Goal: Communication & Community: Connect with others

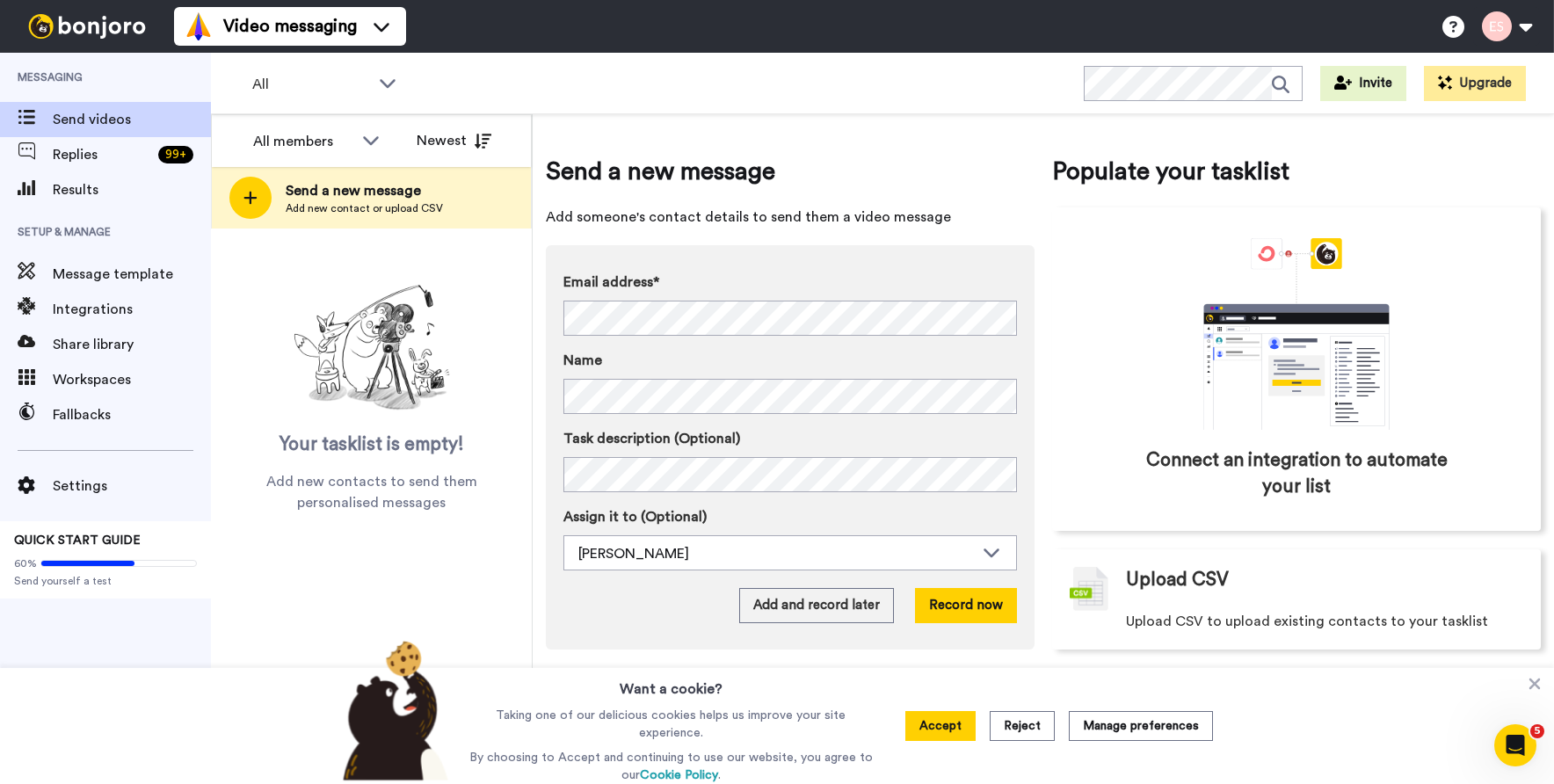
click at [317, 179] on div "Send a new message Add new contact or upload CSV" at bounding box center [371, 198] width 319 height 62
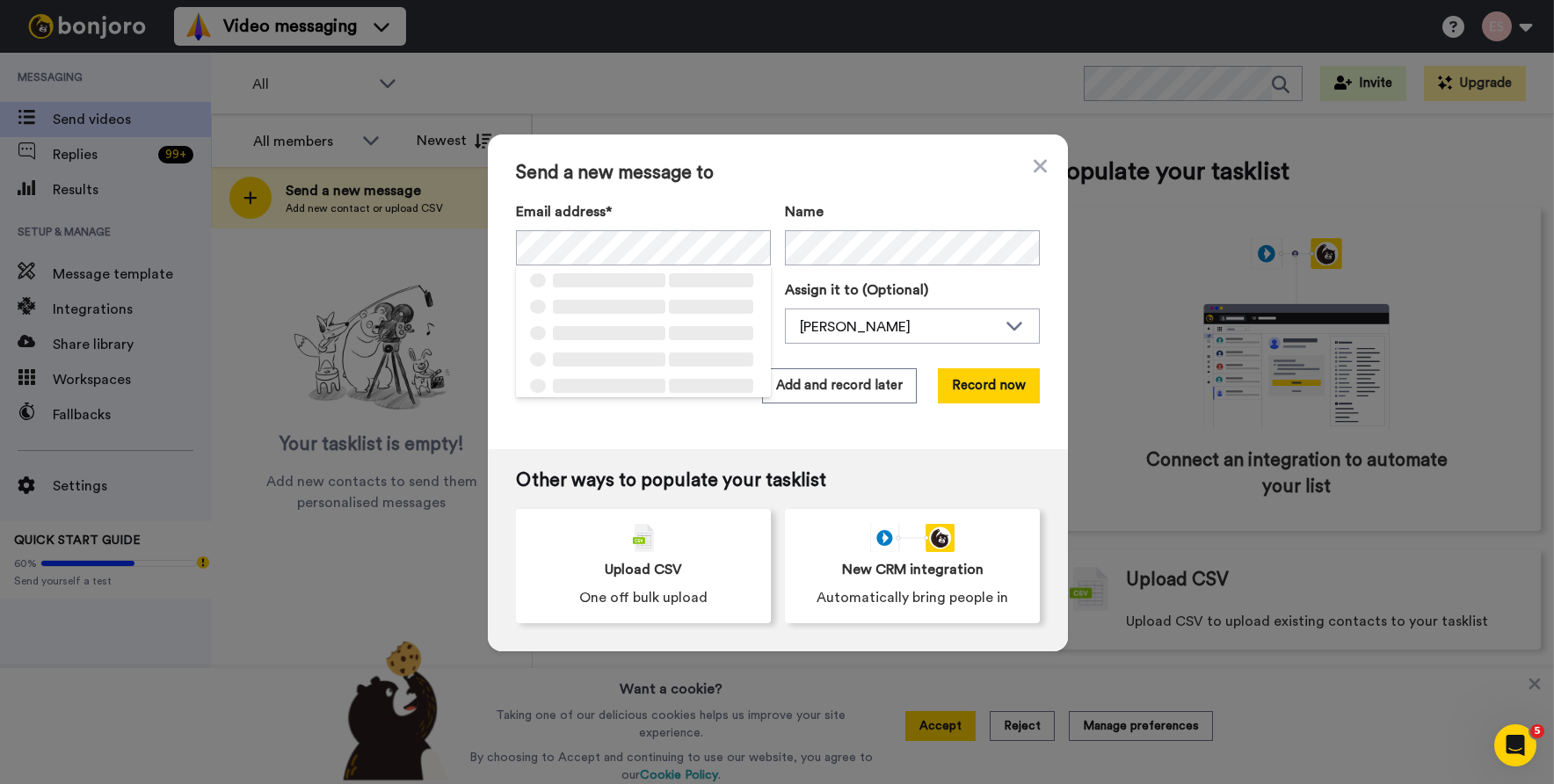
click at [724, 189] on div "Send a new message to Email address* ‌ ‌ ‌ ‌ ‌ ‌ ‌ ‌ ‌ ‌ ‌ ‌ ‌ ‌ ‌ Name Task de…" at bounding box center [777, 292] width 581 height 315
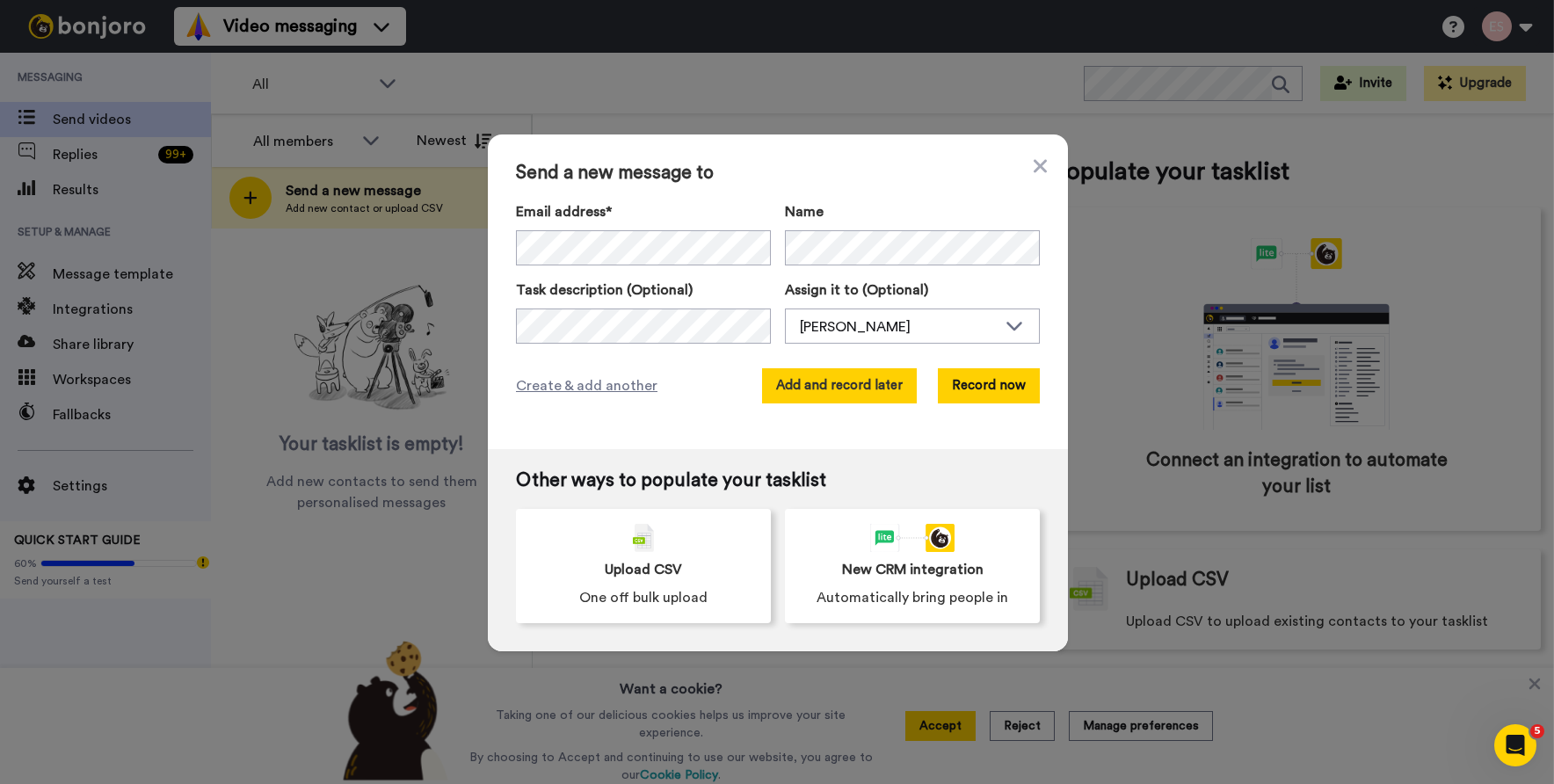
click at [826, 384] on button "Add and record later" at bounding box center [839, 385] width 155 height 35
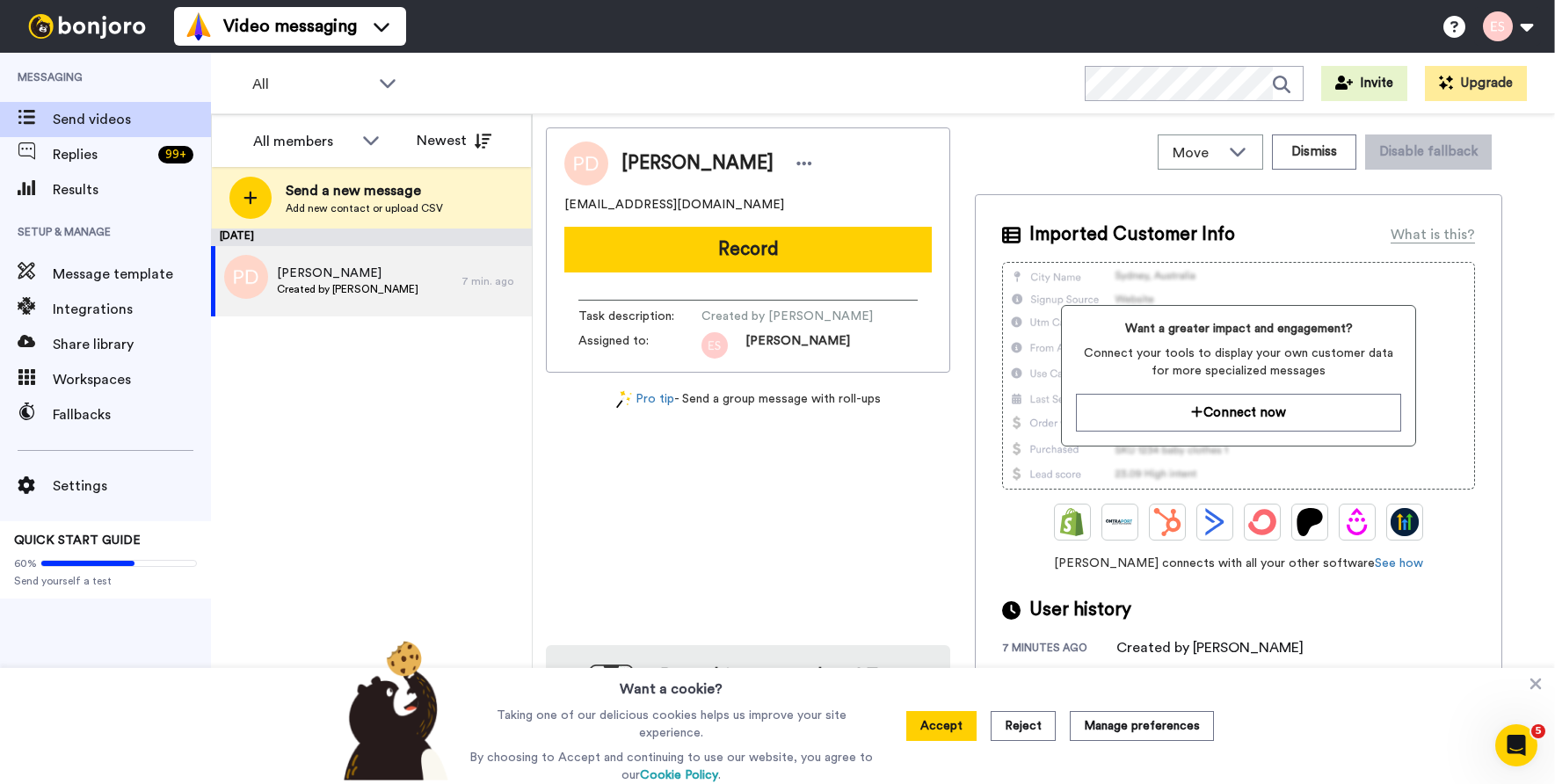
click at [313, 190] on span "Send a new message" at bounding box center [365, 190] width 158 height 21
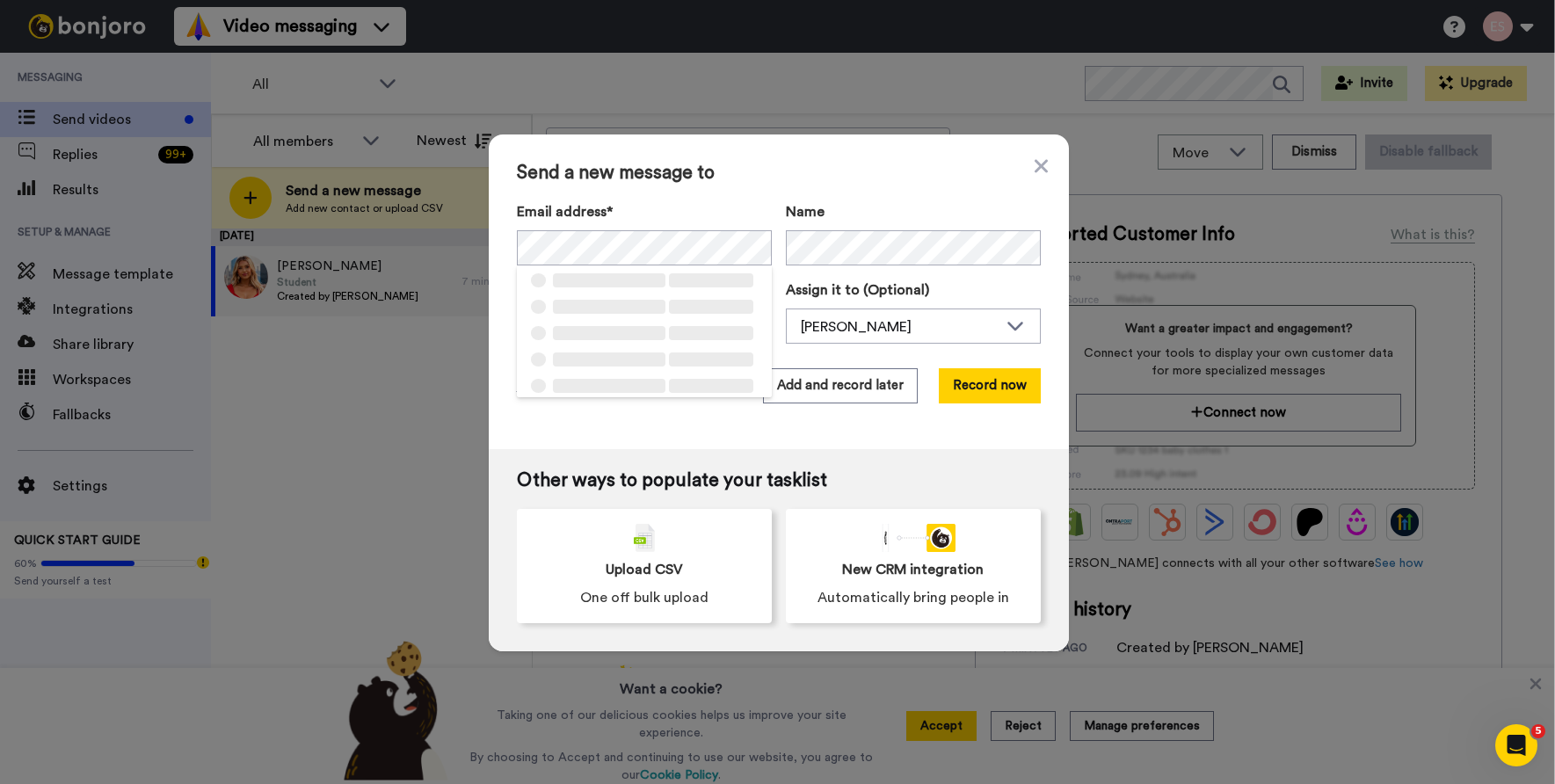
click at [808, 188] on div "Send a new message to Email address* ‌ ‌ ‌ ‌ ‌ ‌ ‌ ‌ ‌ ‌ ‌ ‌ ‌ ‌ ‌ Name Task de…" at bounding box center [778, 292] width 581 height 315
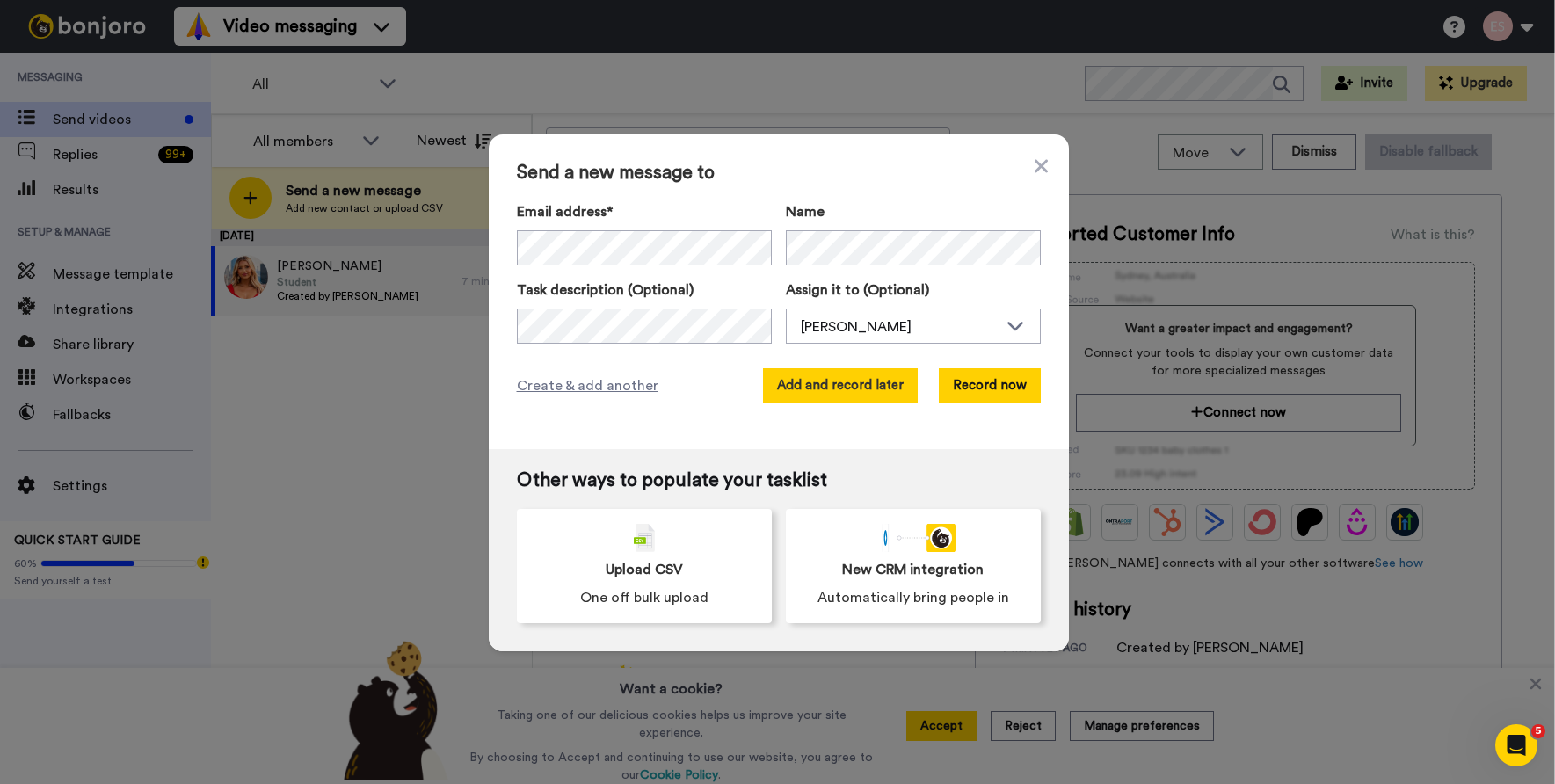
click at [857, 382] on button "Add and record later" at bounding box center [840, 385] width 155 height 35
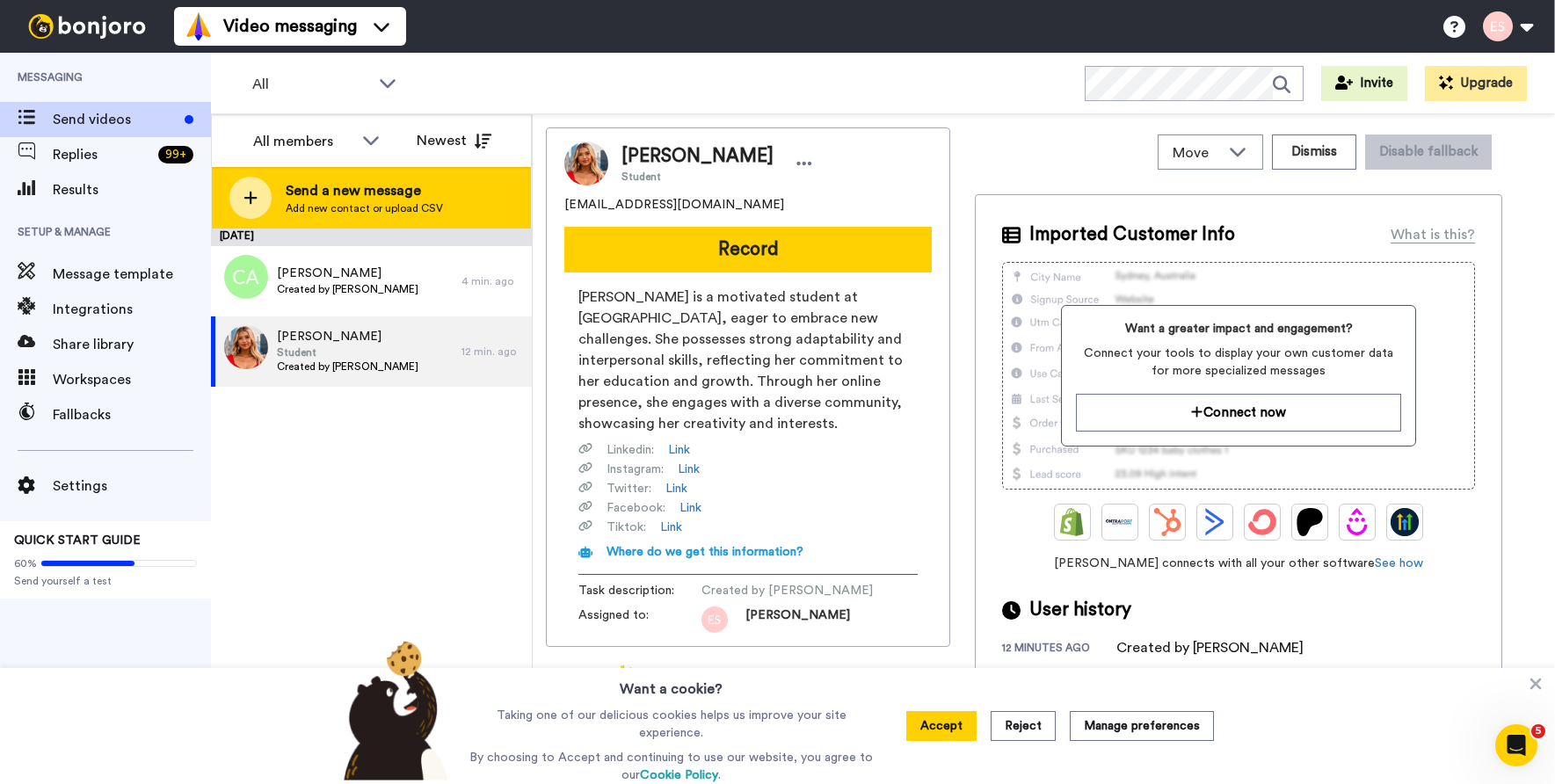
click at [336, 201] on span "Send a new message" at bounding box center [365, 190] width 158 height 21
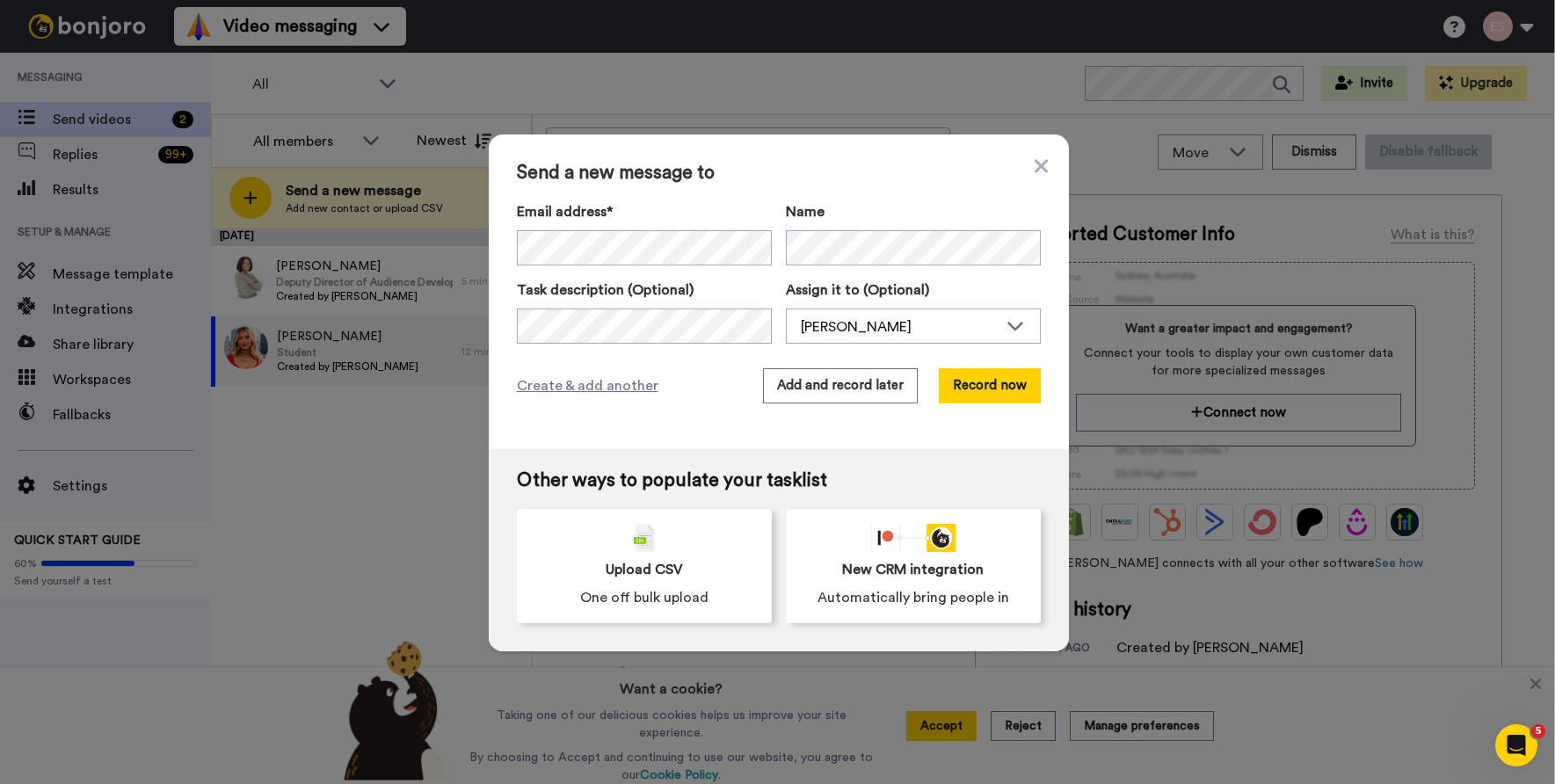
click at [771, 188] on div "Send a new message to Email address* [PERSON_NAME] <[EMAIL_ADDRESS][DOMAIN_NAME…" at bounding box center [778, 292] width 581 height 315
click at [848, 396] on button "Add and record later" at bounding box center [840, 385] width 155 height 35
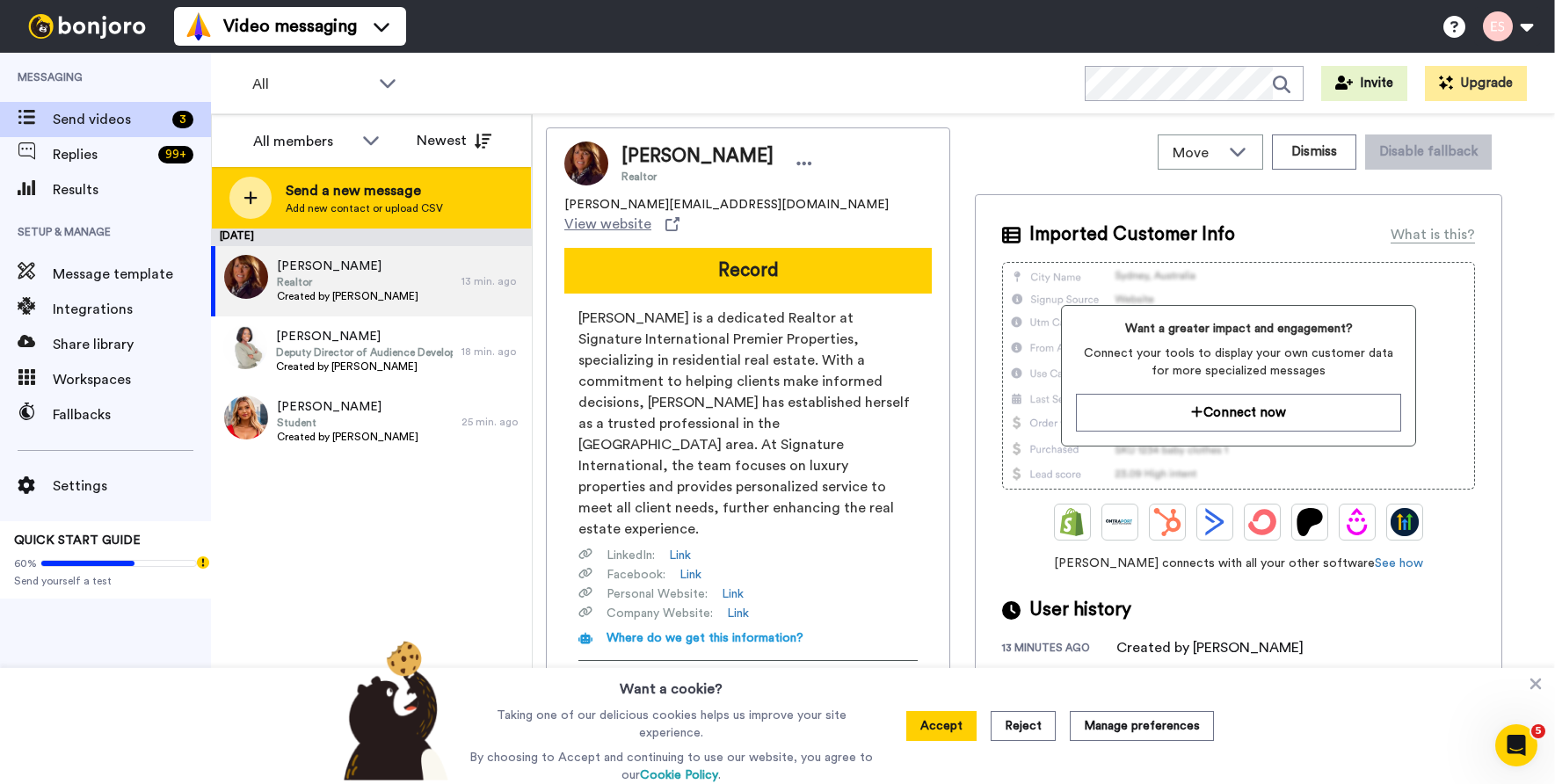
click at [309, 211] on span "Add new contact or upload CSV" at bounding box center [365, 208] width 158 height 14
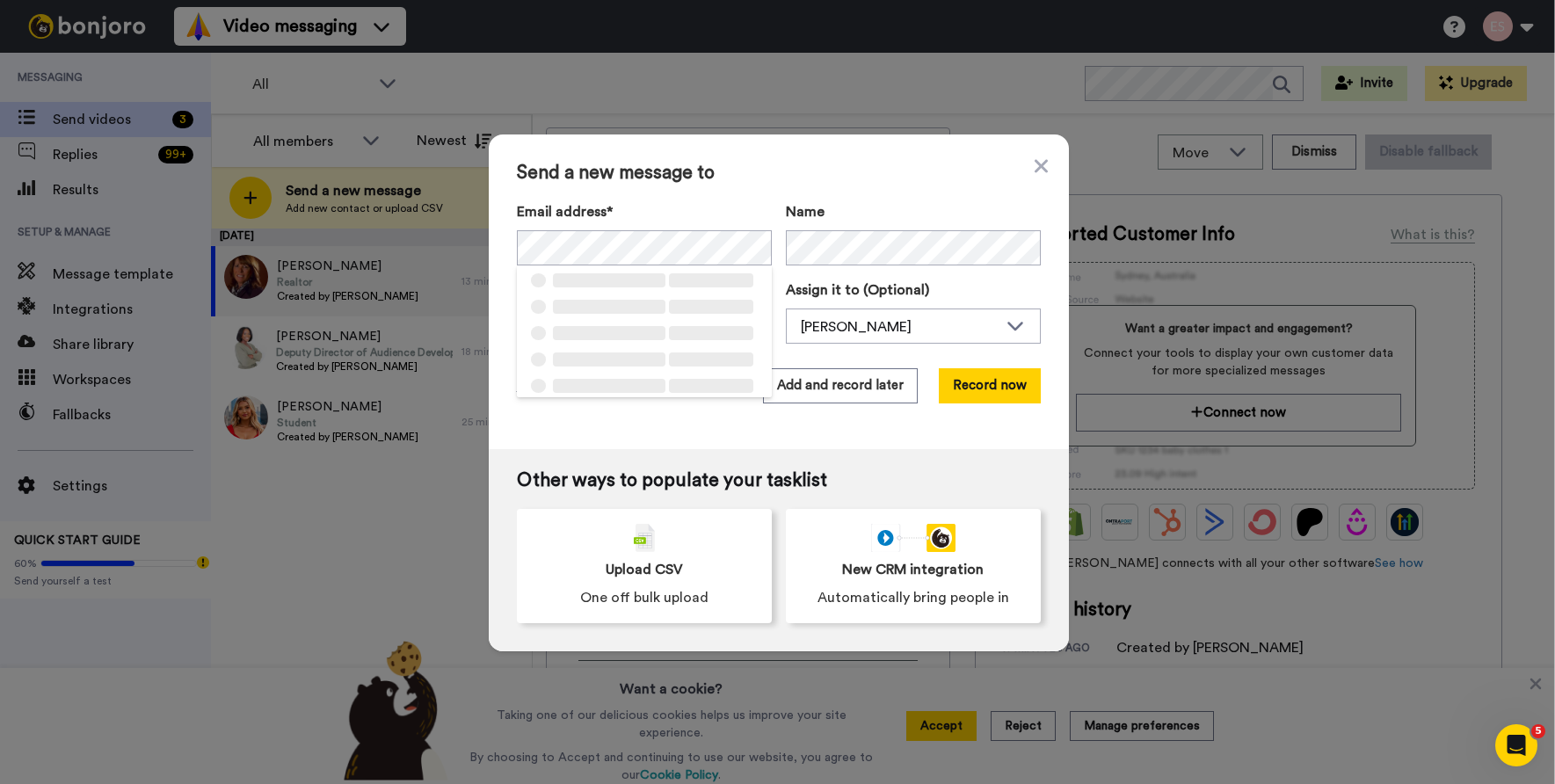
drag, startPoint x: 861, startPoint y: 186, endPoint x: 866, endPoint y: 193, distance: 8.6
click at [862, 186] on div "Send a new message to Email address* ‌ ‌ ‌ ‌ ‌ ‌ ‌ ‌ ‌ ‌ ‌ ‌ ‌ ‌ ‌ Name Task de…" at bounding box center [778, 292] width 581 height 315
click at [844, 407] on div "Send a new message to Email address* No search result for ‘ [PERSON_NAME][EMAIL…" at bounding box center [778, 292] width 581 height 315
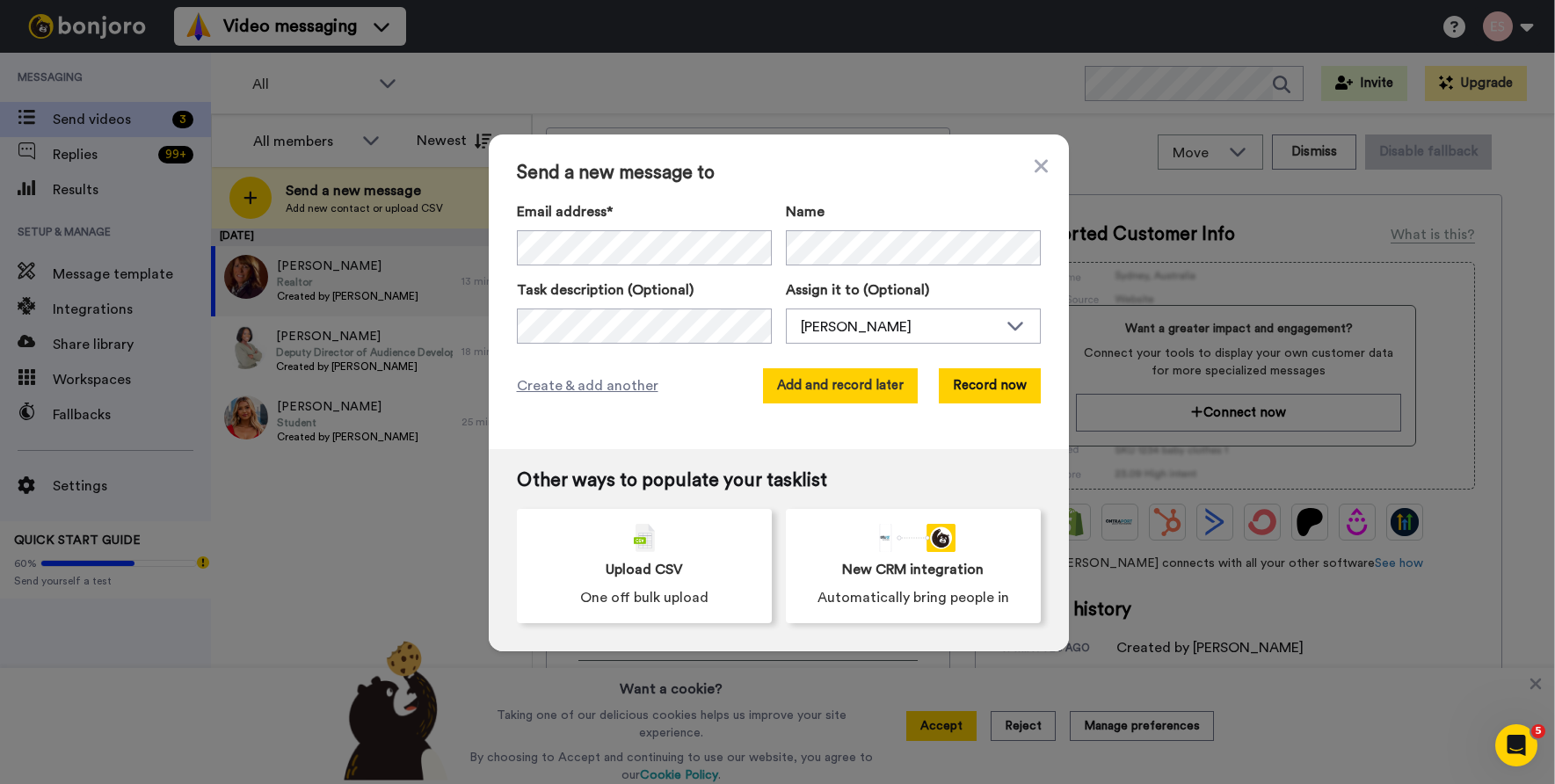
click at [841, 386] on button "Add and record later" at bounding box center [840, 385] width 155 height 35
